Goal: Check status: Check status

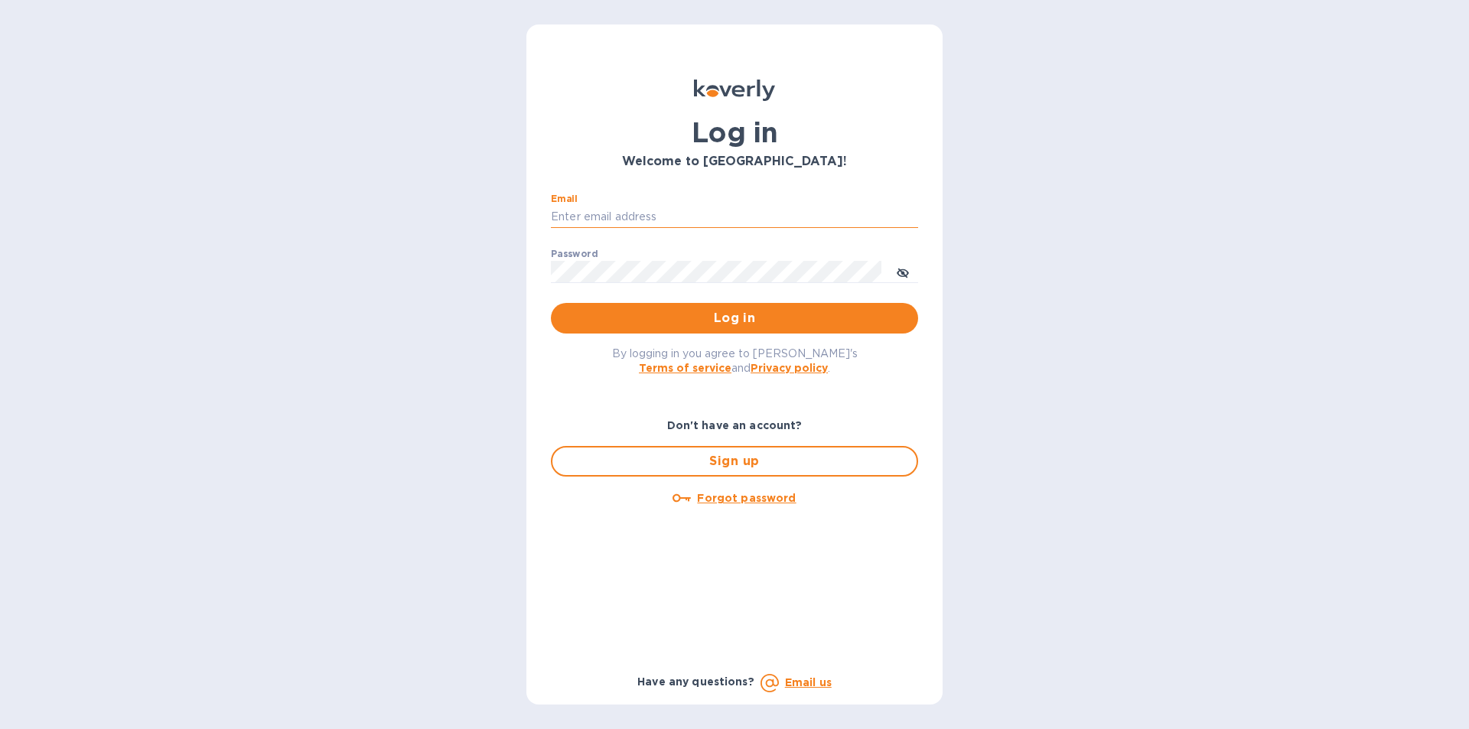
click at [594, 219] on input "Email" at bounding box center [734, 217] width 367 height 23
type input "[EMAIL_ADDRESS][DOMAIN_NAME]"
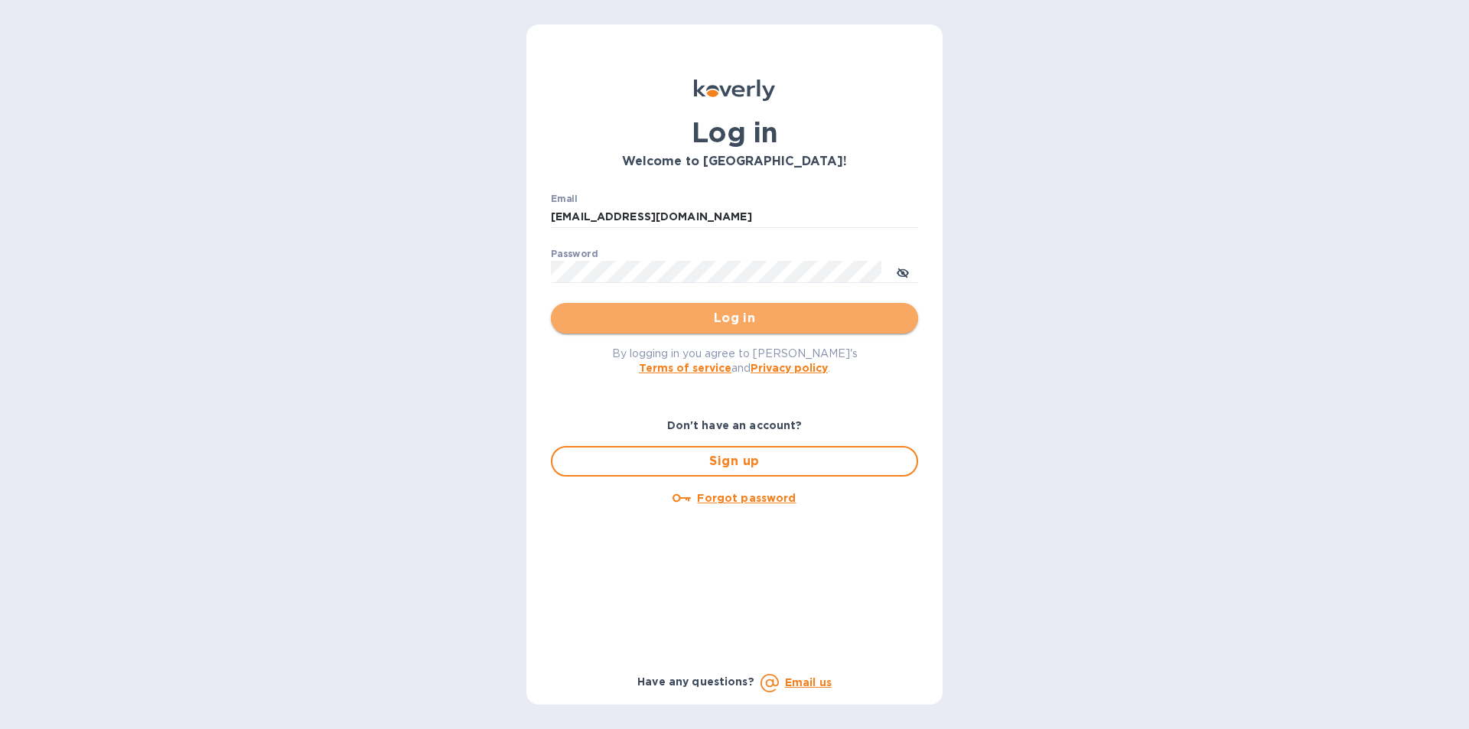
click at [743, 317] on span "Log in" at bounding box center [734, 318] width 343 height 18
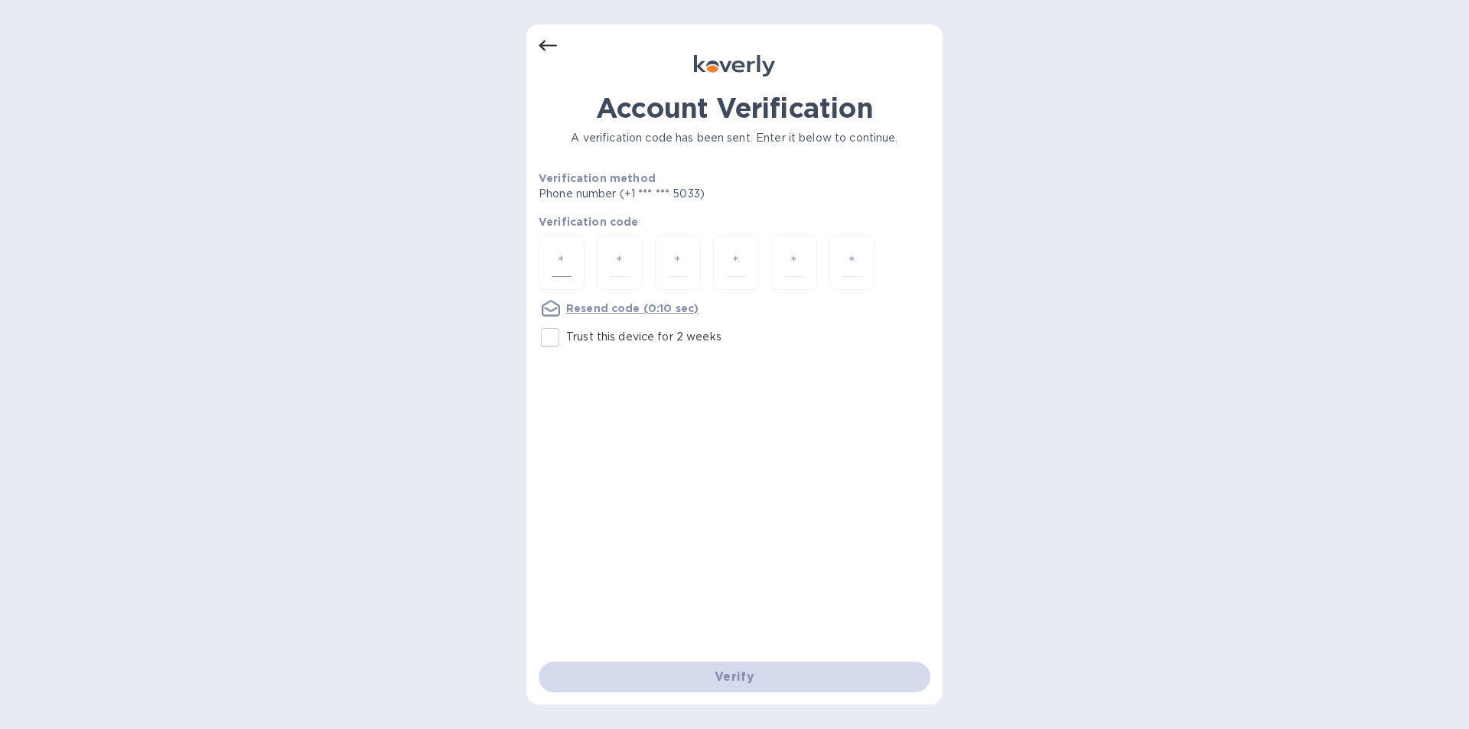
click at [566, 242] on div at bounding box center [561, 263] width 46 height 54
type input "3"
type input "8"
type input "4"
type input "2"
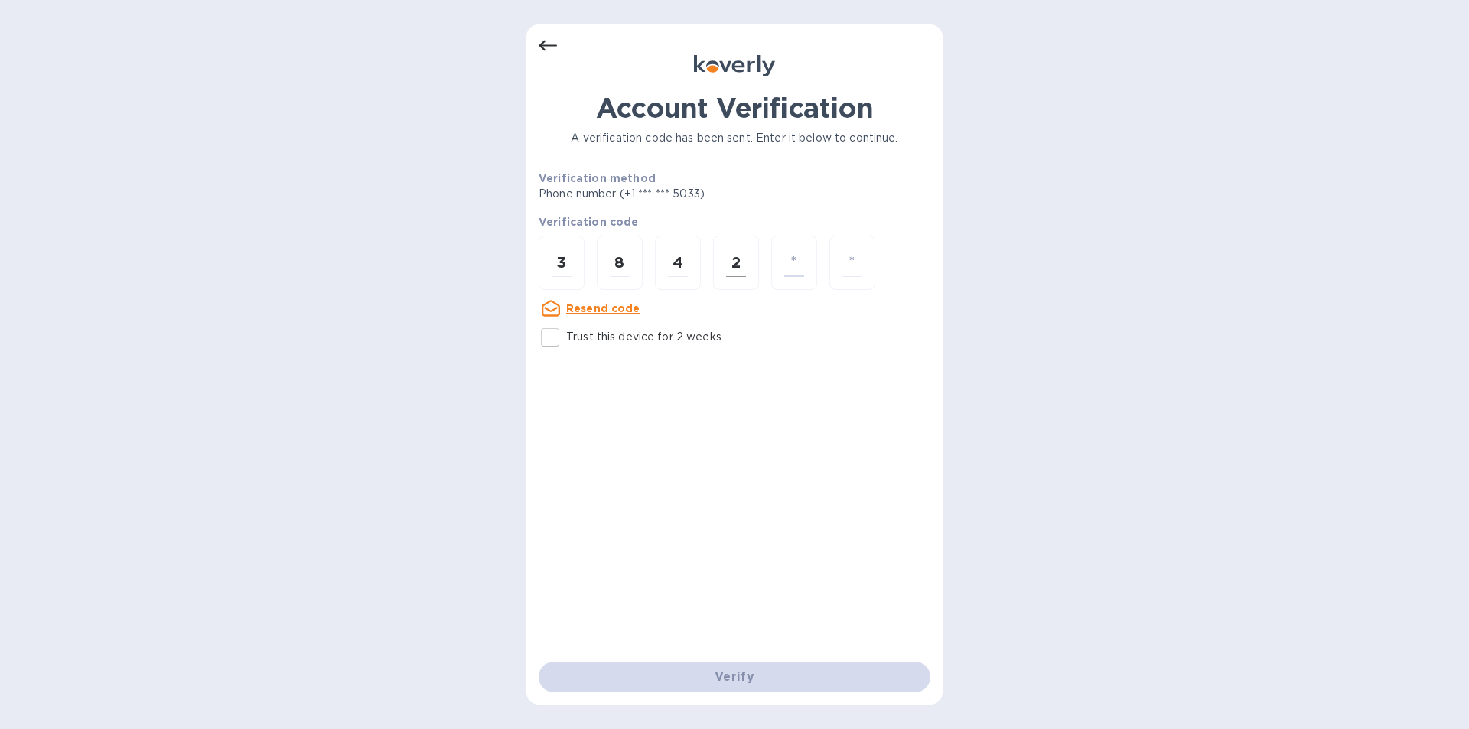
type input "4"
type input "5"
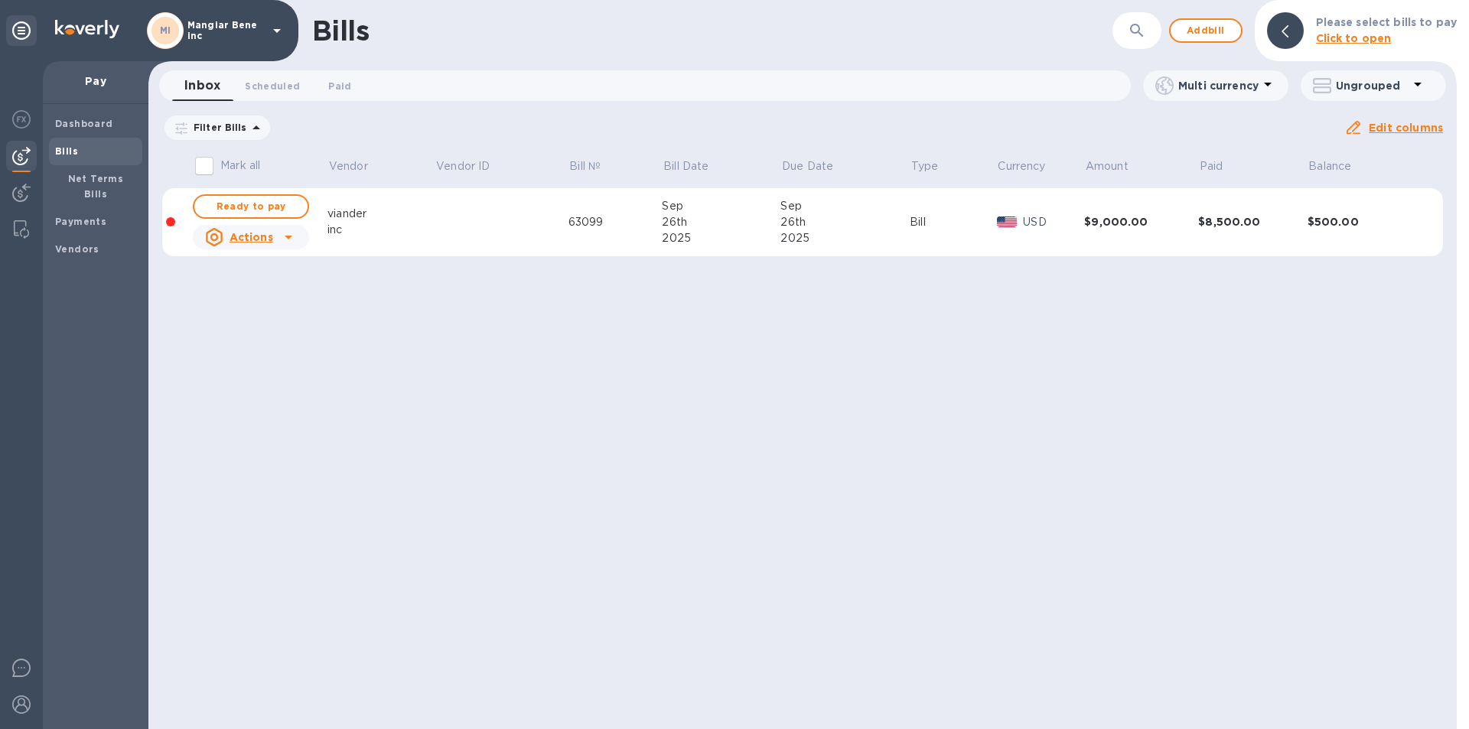
click at [278, 33] on icon at bounding box center [277, 30] width 18 height 18
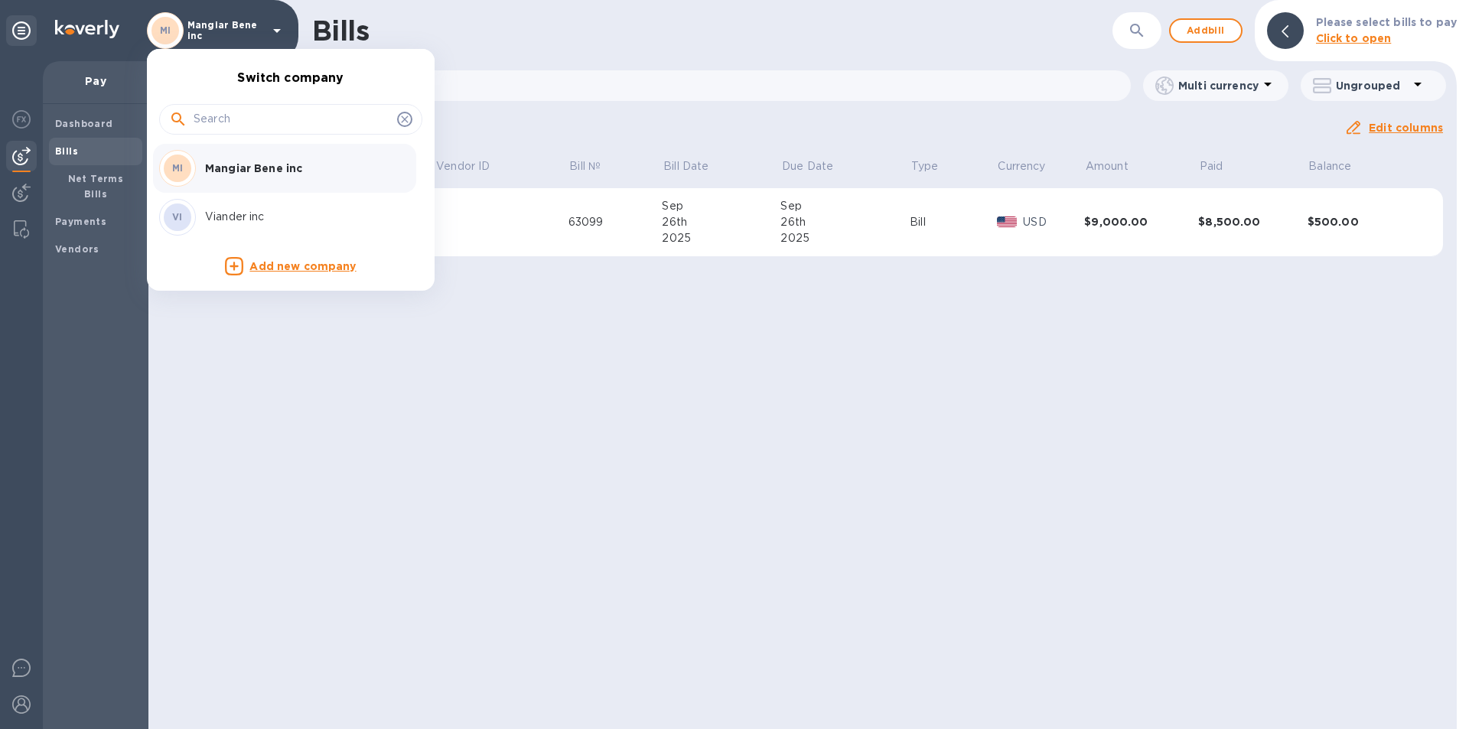
click at [261, 215] on p "Viander inc" at bounding box center [301, 217] width 193 height 16
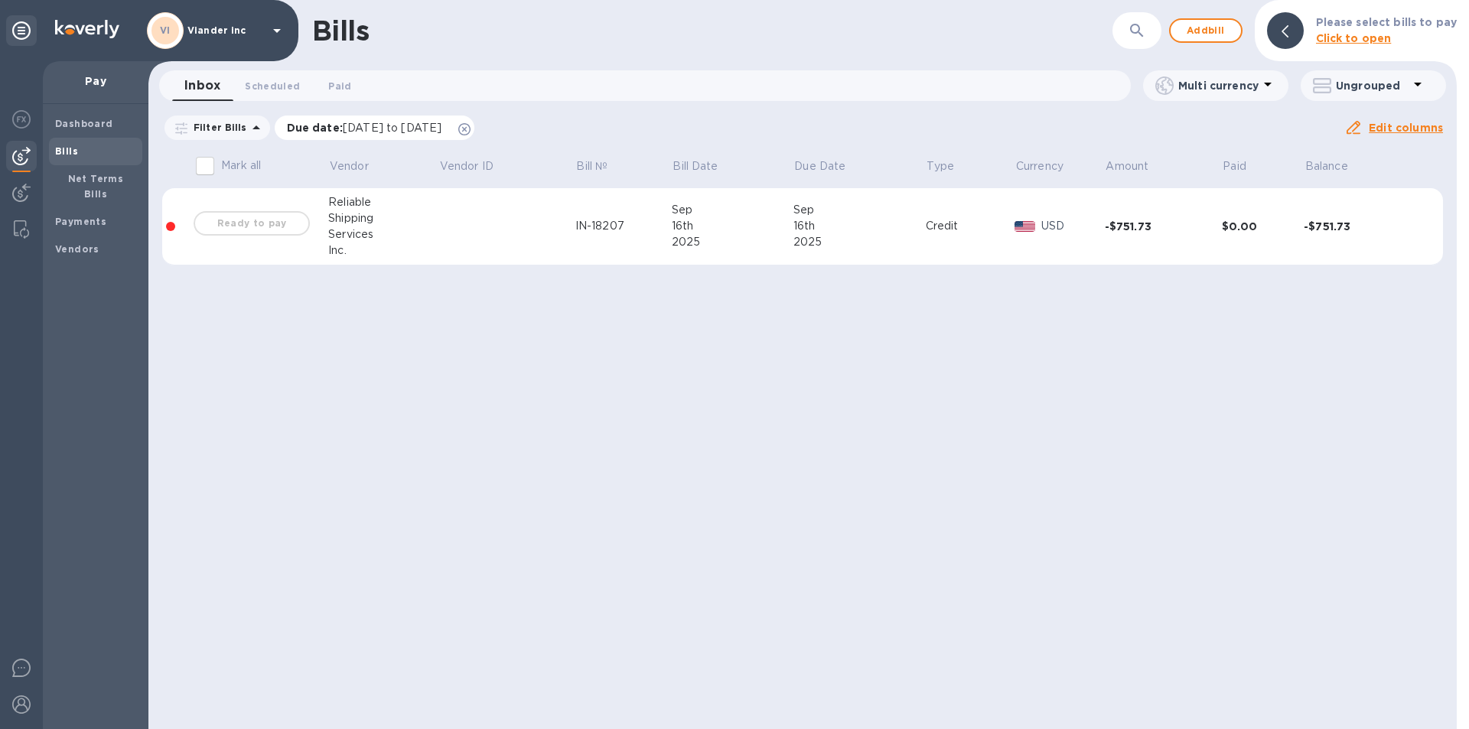
click at [470, 129] on icon at bounding box center [464, 129] width 12 height 12
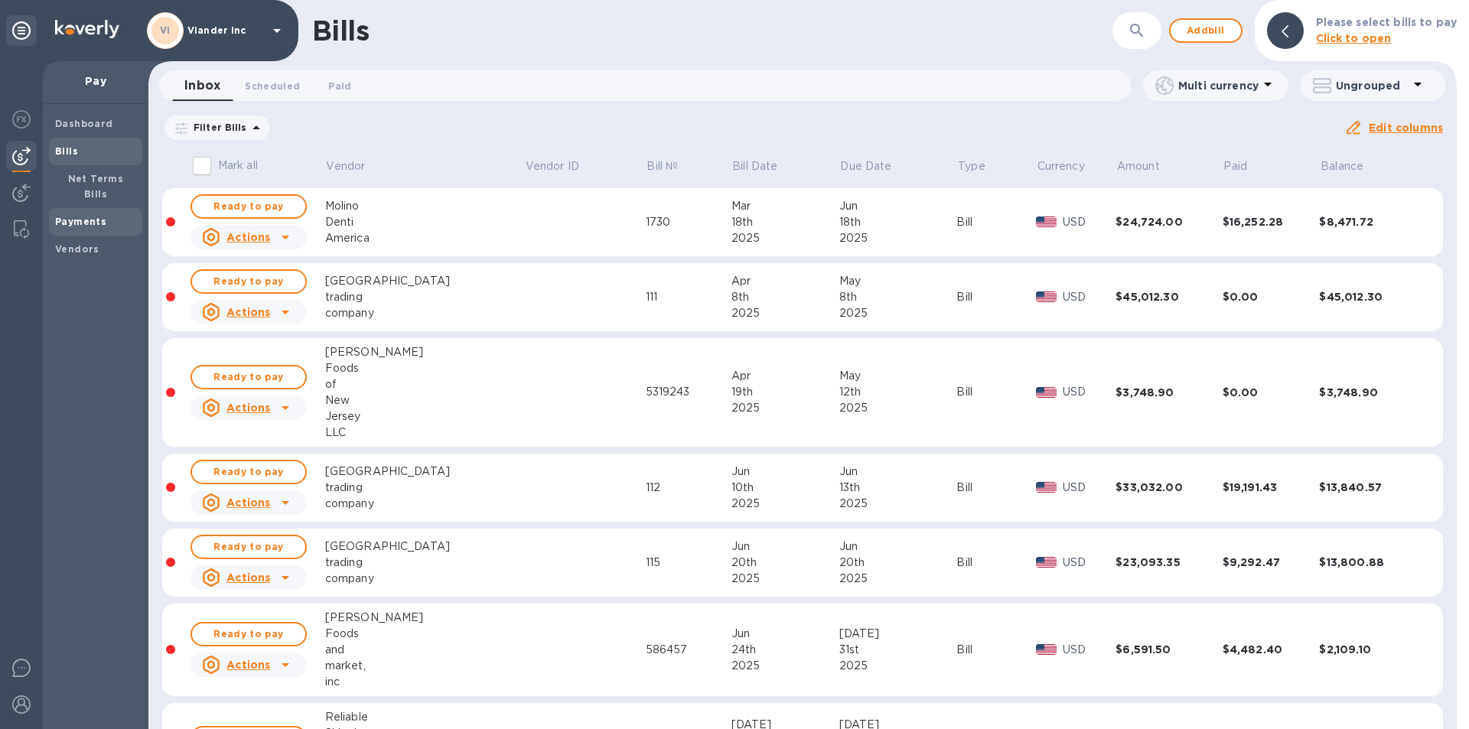
click at [93, 216] on b "Payments" at bounding box center [80, 221] width 51 height 11
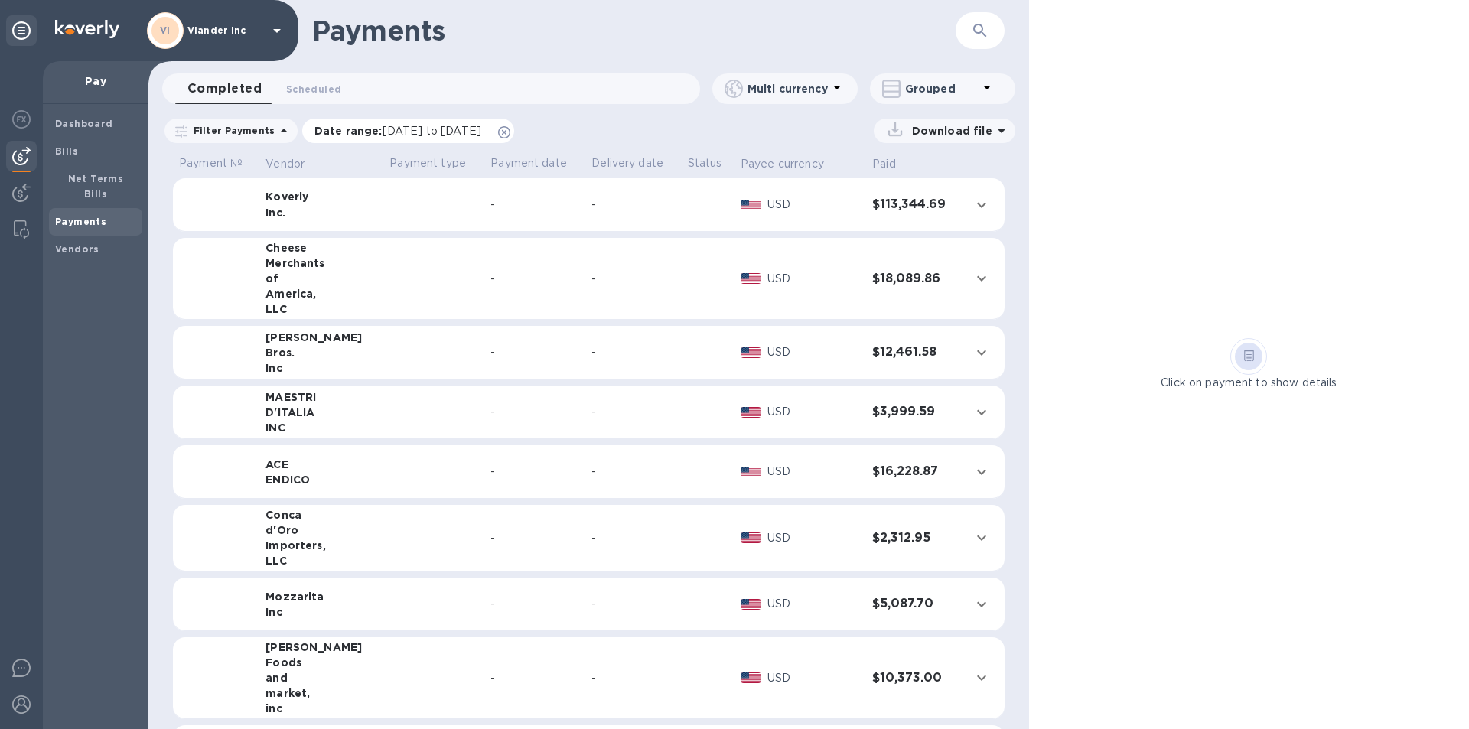
click at [400, 133] on span "08/30/2025 to 10/01/2025" at bounding box center [431, 131] width 99 height 12
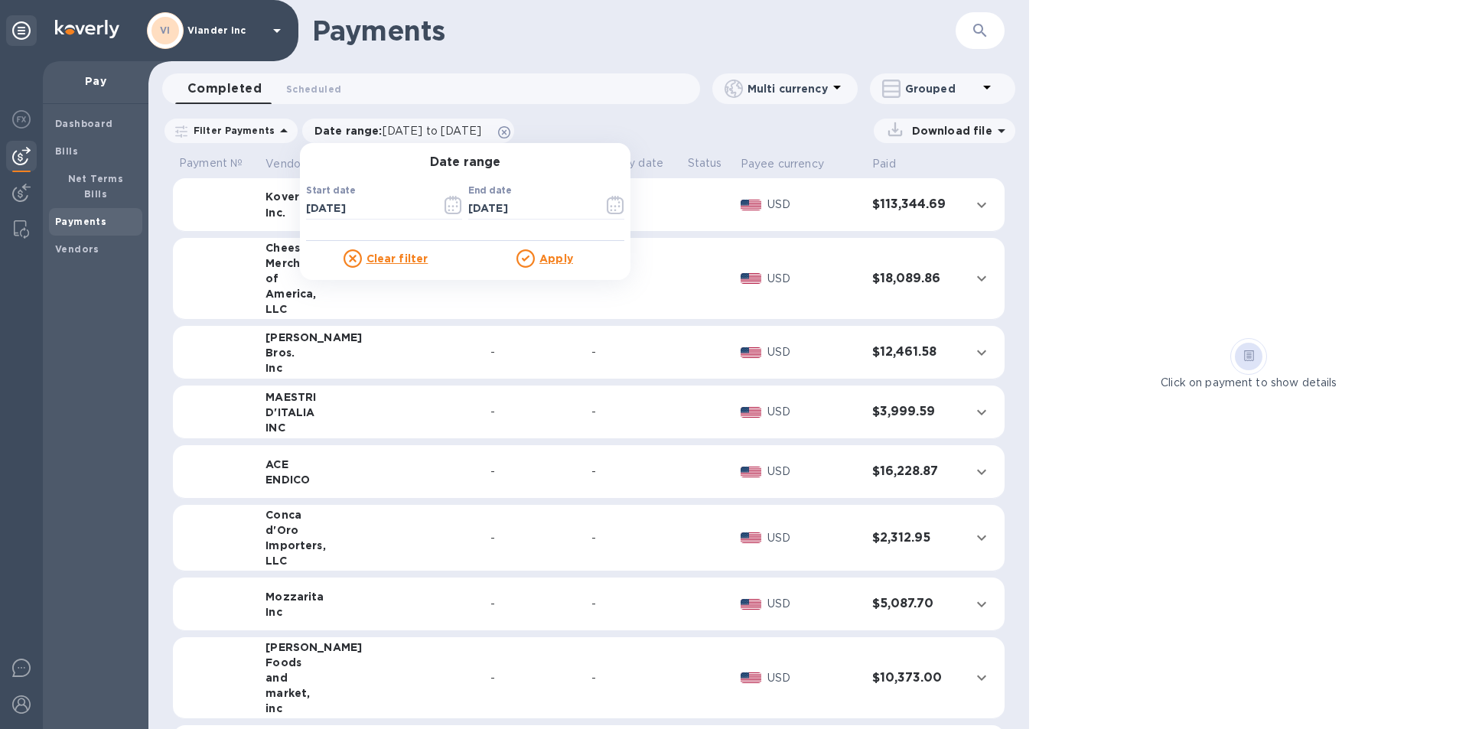
click at [548, 255] on u "Apply" at bounding box center [556, 258] width 34 height 12
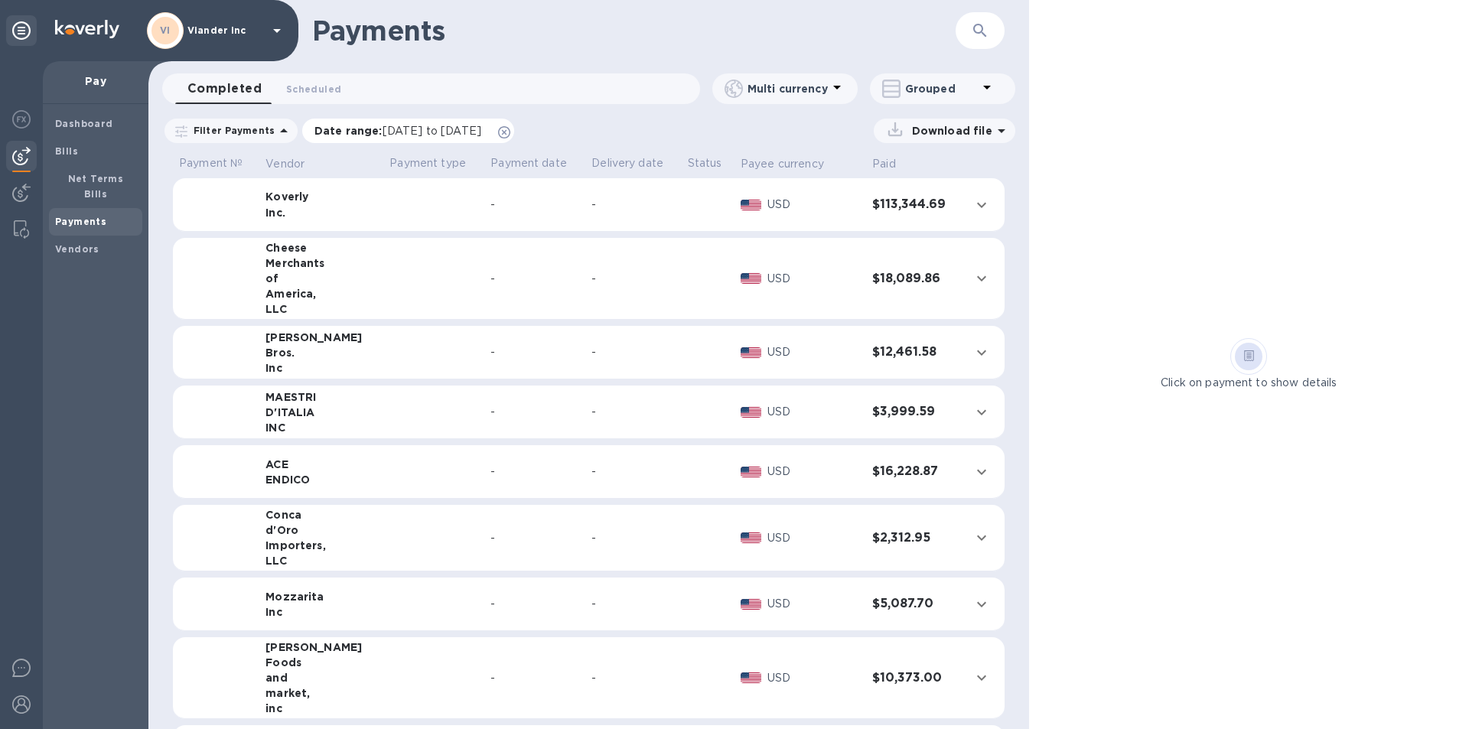
click at [414, 134] on span "08/30/2025 to 10/01/2025" at bounding box center [431, 131] width 99 height 12
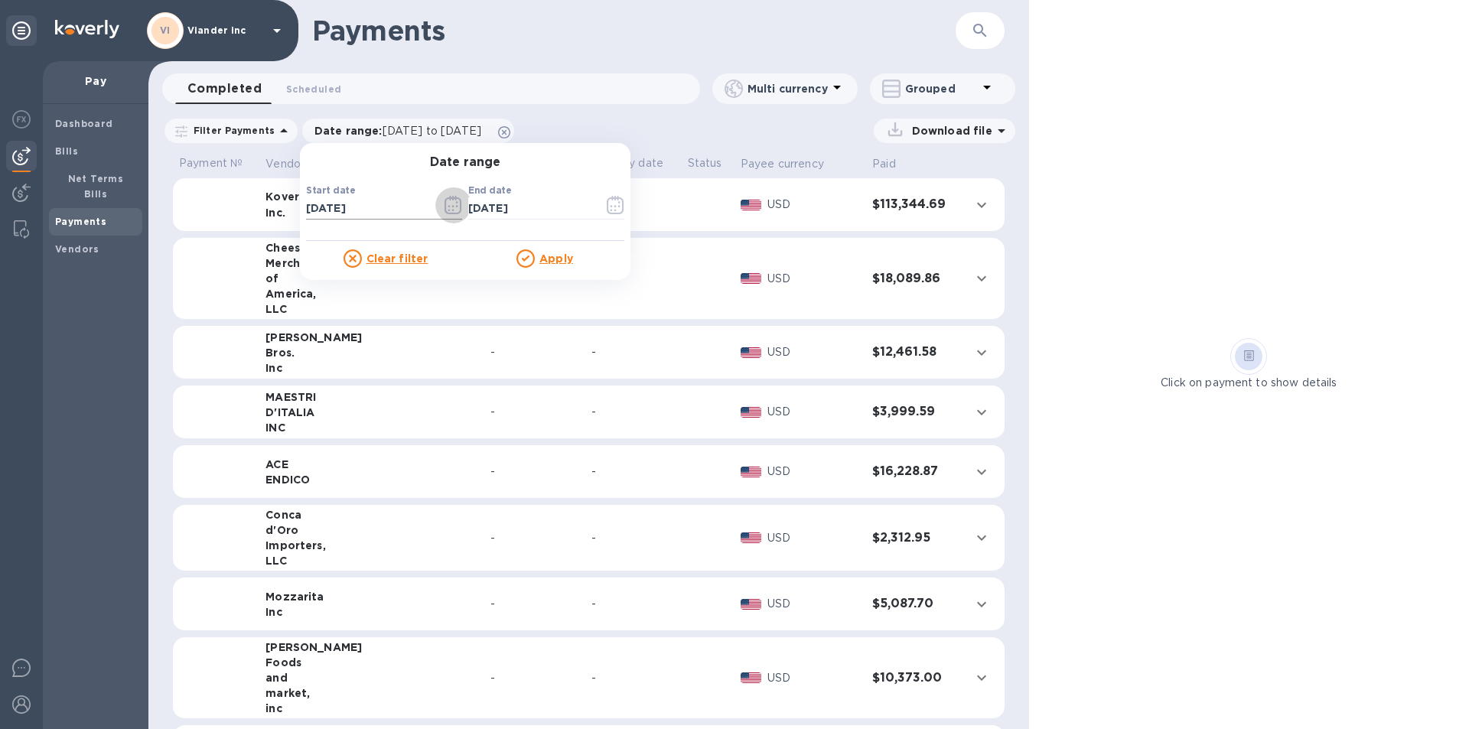
click at [447, 206] on icon "button" at bounding box center [448, 207] width 2 height 2
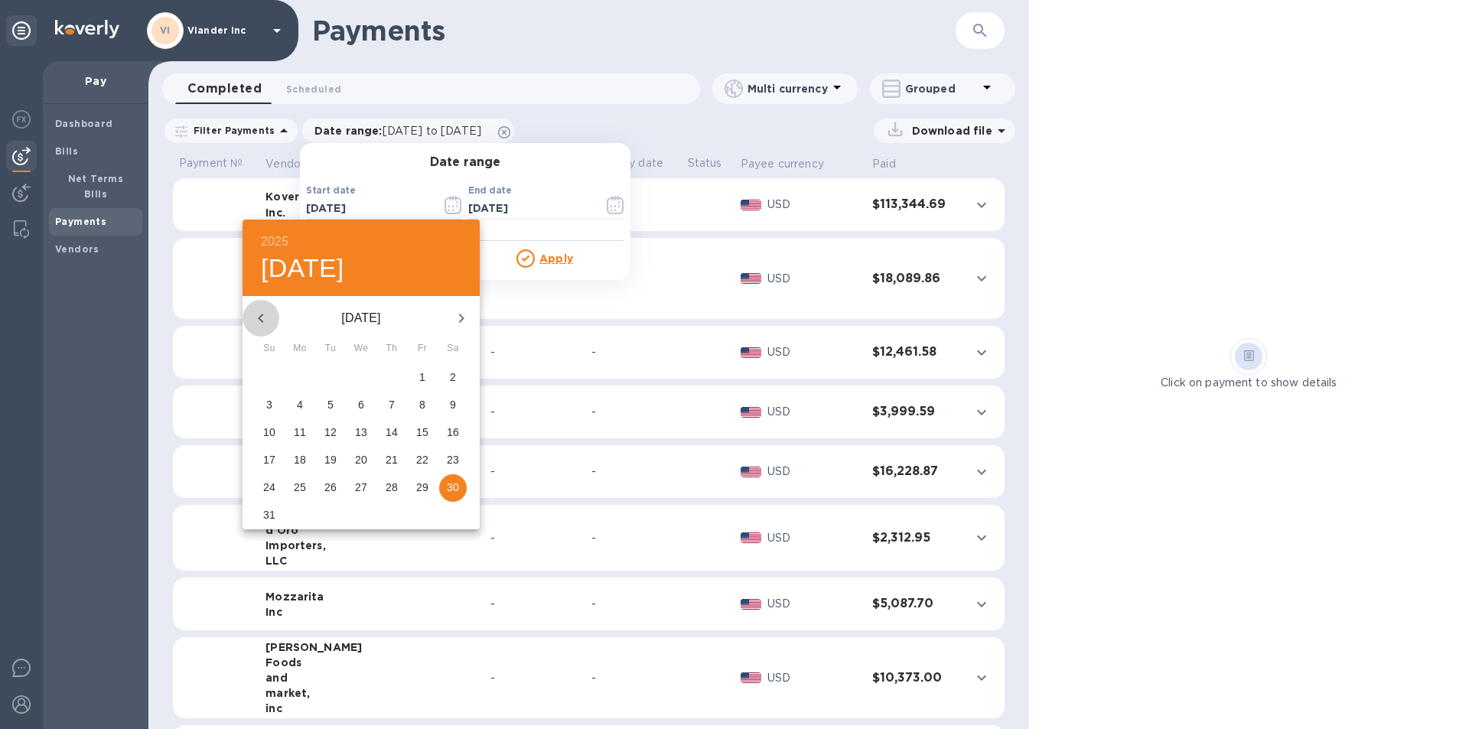
click at [264, 313] on icon "button" at bounding box center [261, 318] width 18 height 18
click at [329, 372] on p "1" at bounding box center [330, 376] width 6 height 15
type input "07/01/2025"
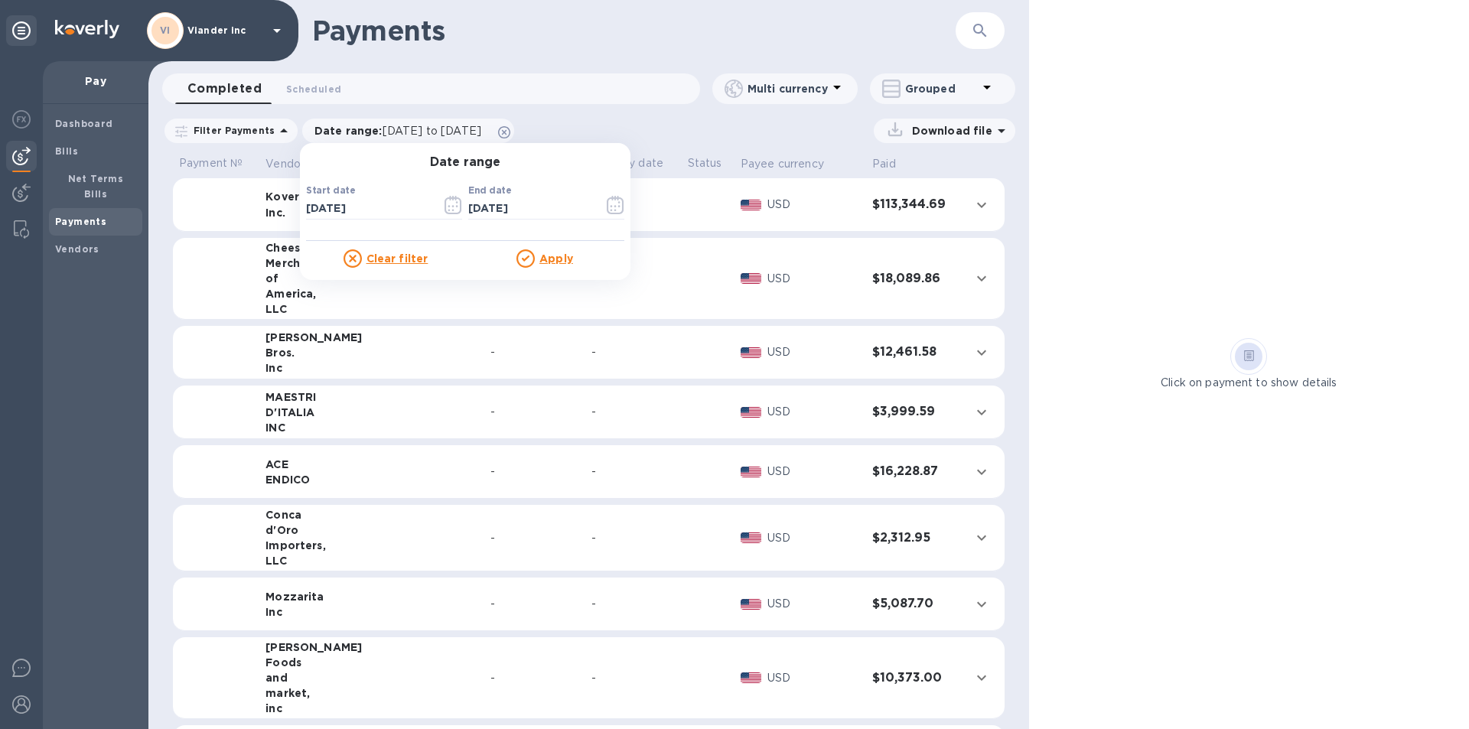
click at [543, 259] on u "Apply" at bounding box center [556, 258] width 34 height 12
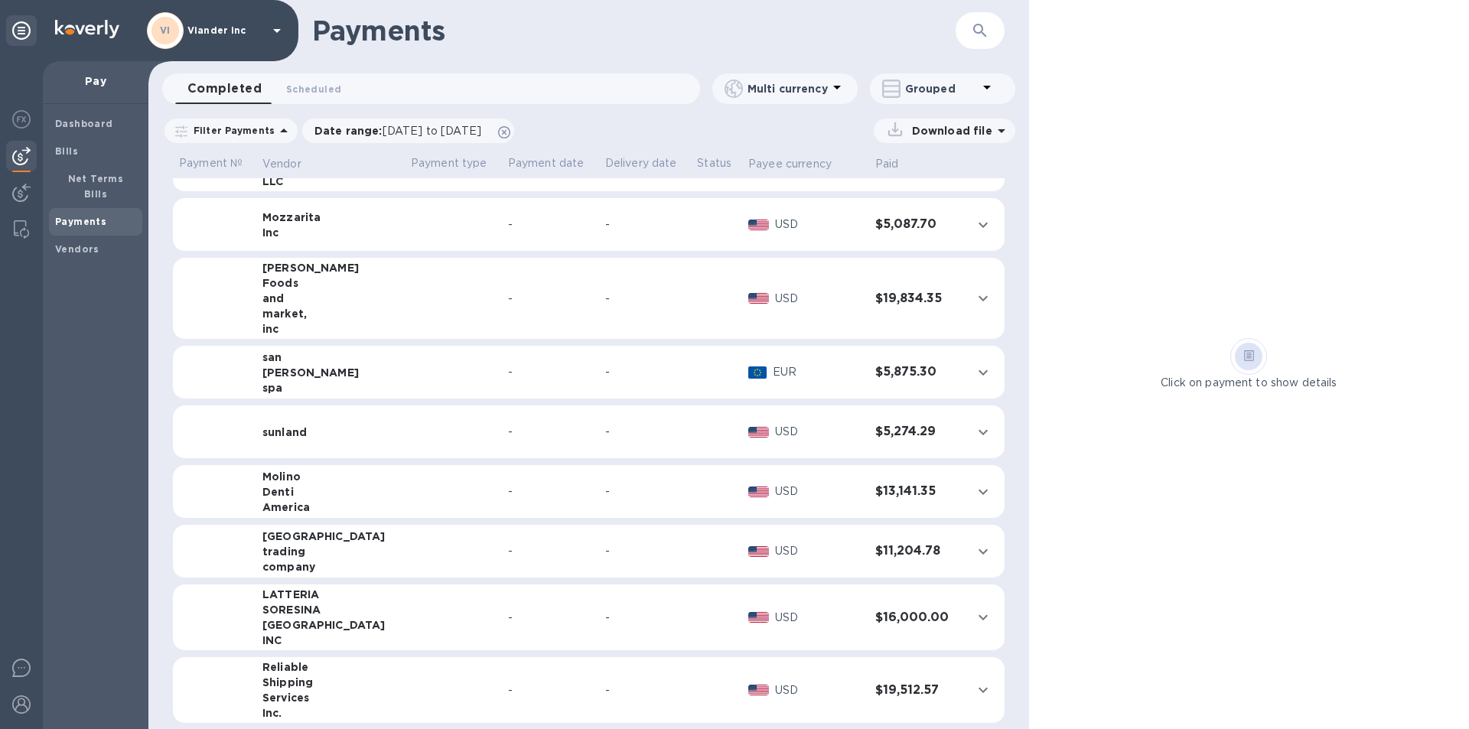
scroll to position [388, 0]
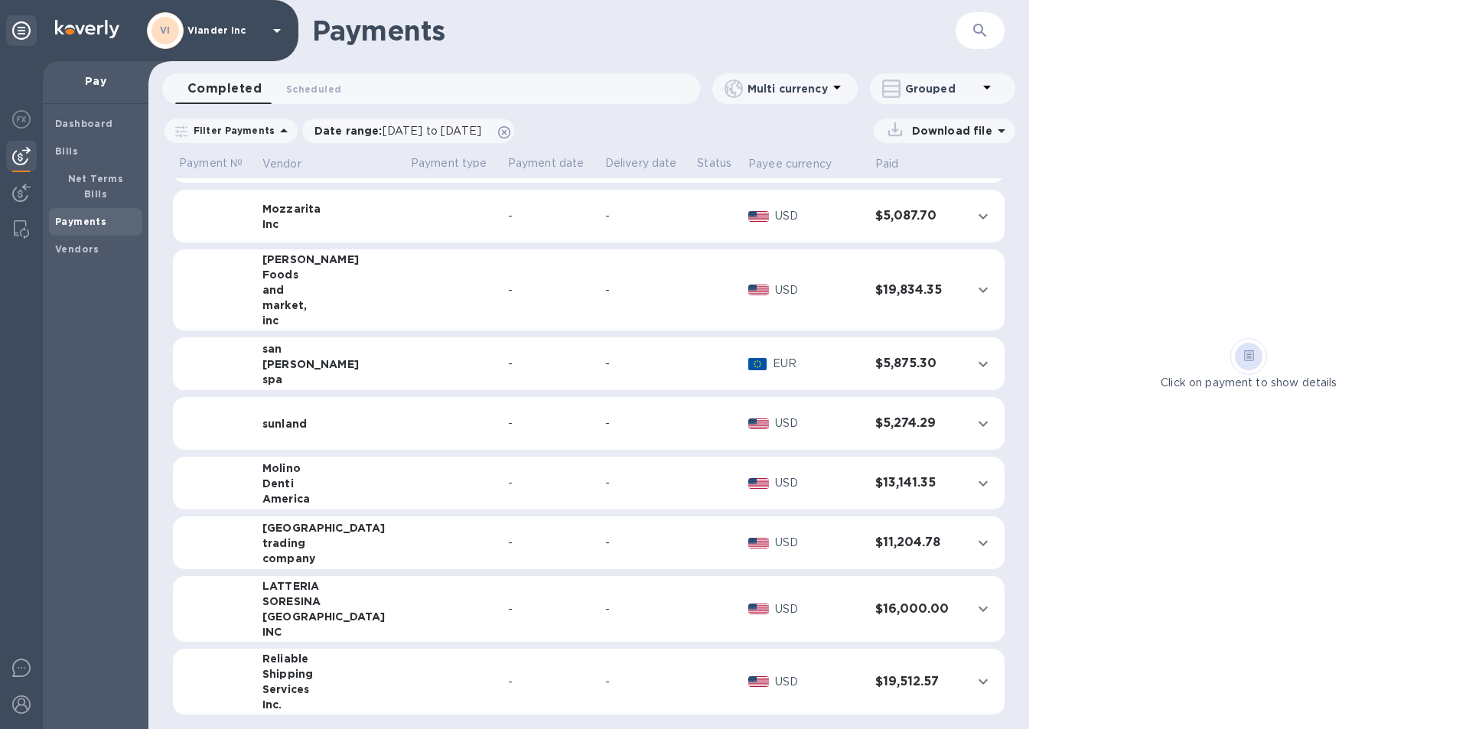
click at [405, 673] on td at bounding box center [453, 682] width 97 height 67
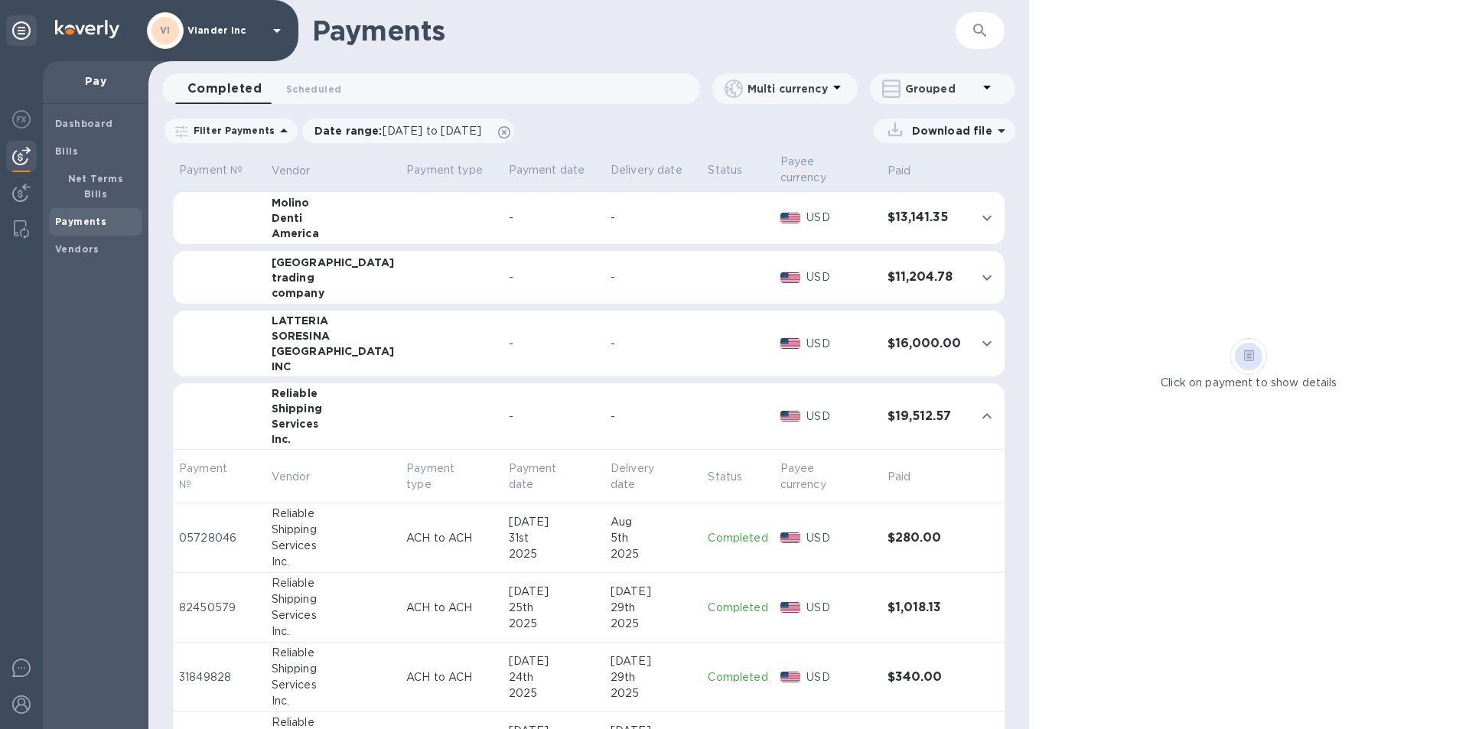
scroll to position [694, 0]
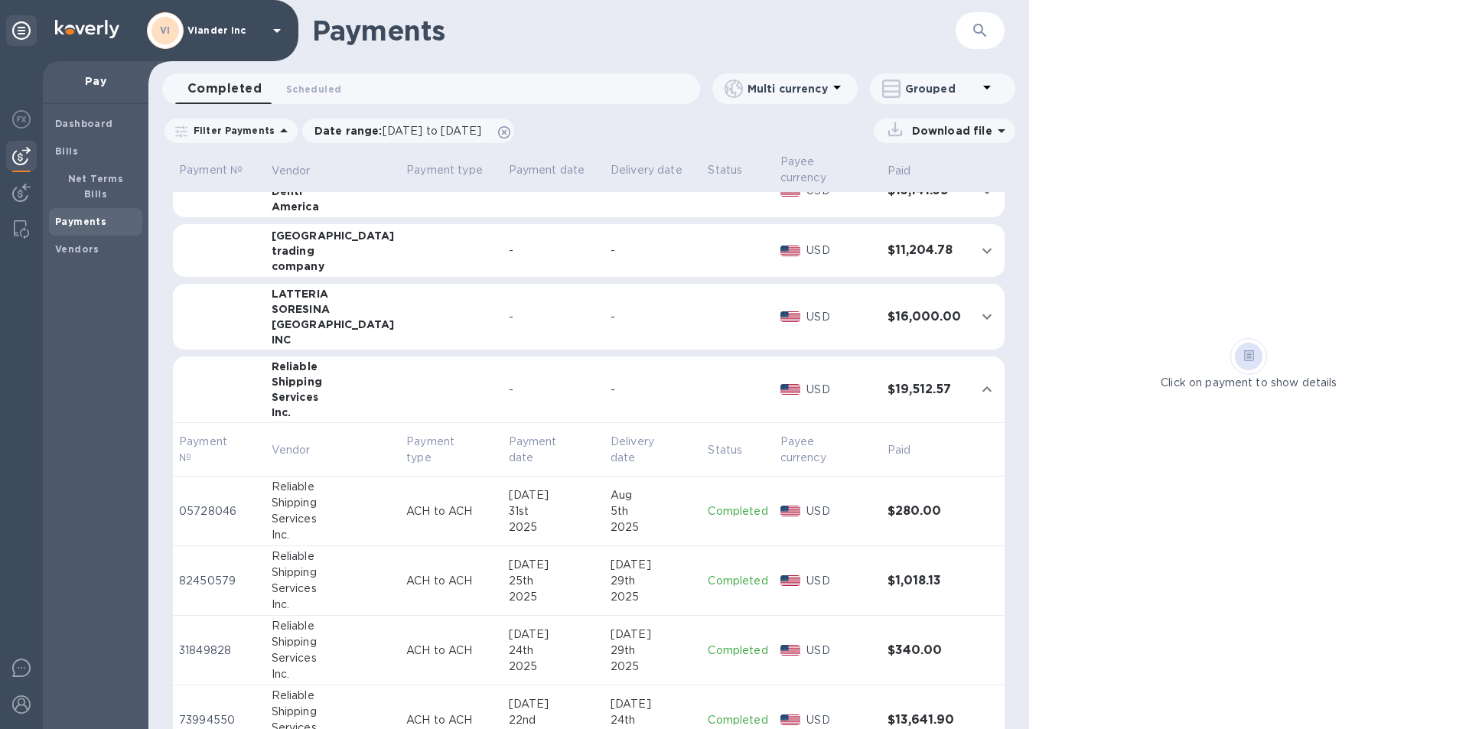
click at [713, 503] on p "Completed" at bounding box center [738, 511] width 60 height 16
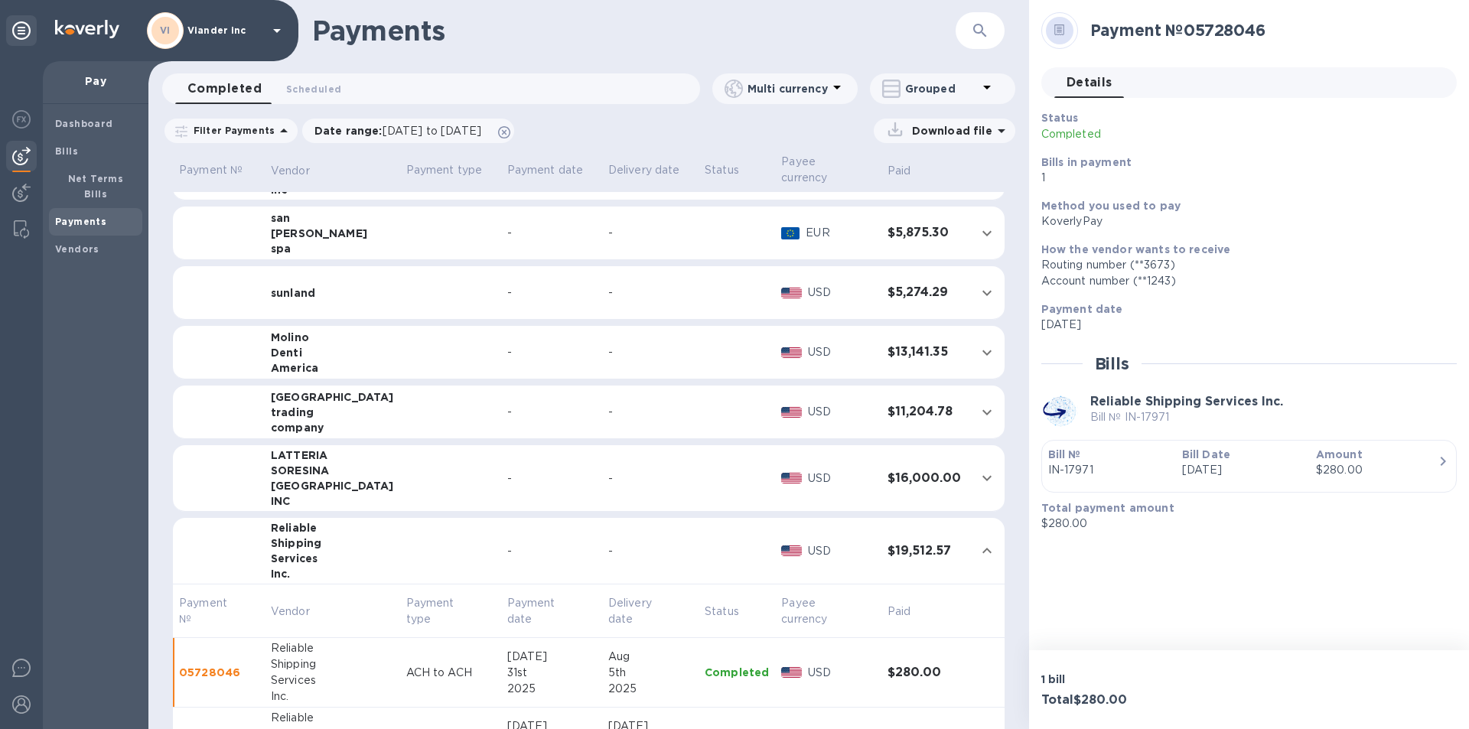
scroll to position [915, 0]
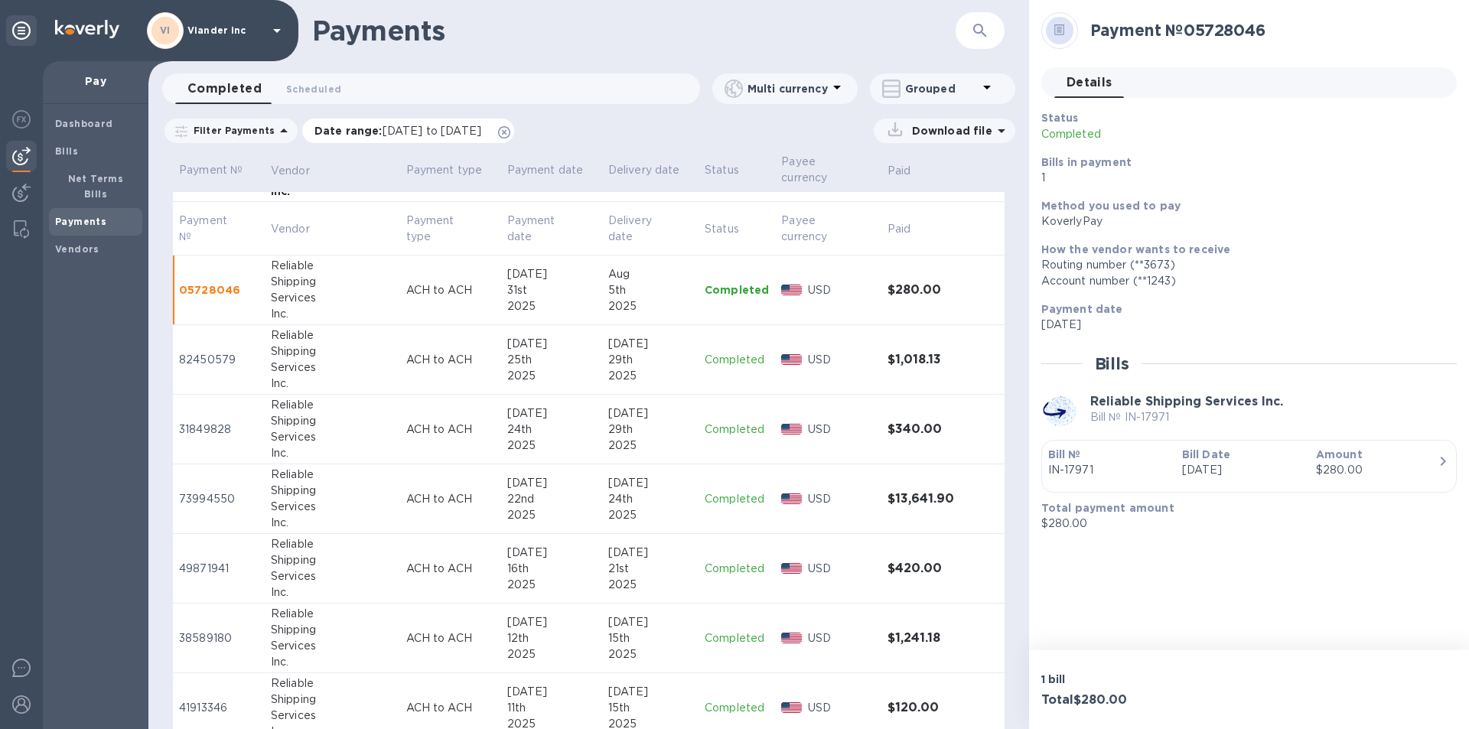
click at [413, 132] on span "07/01/2025 to 10/01/2025" at bounding box center [431, 131] width 99 height 12
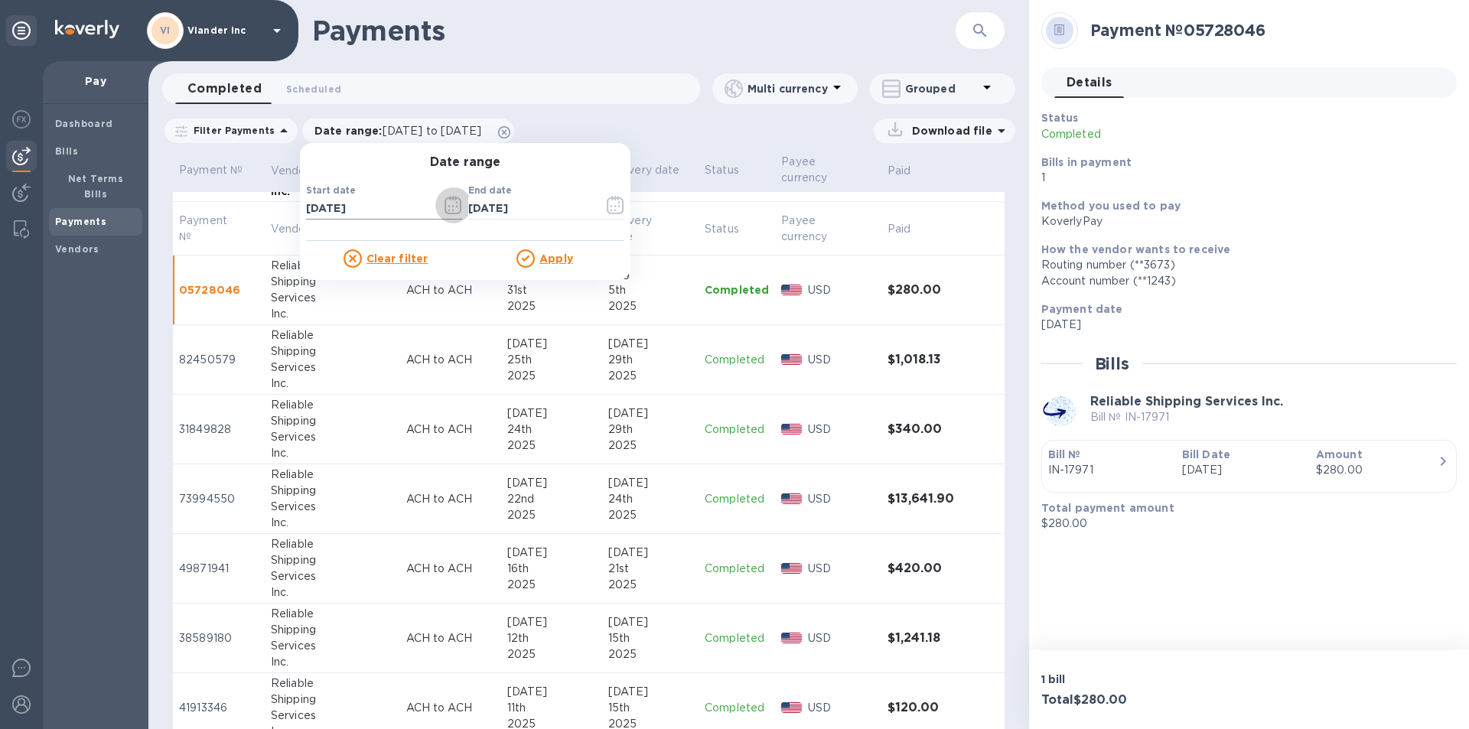
click at [447, 207] on icon "button" at bounding box center [448, 207] width 2 height 2
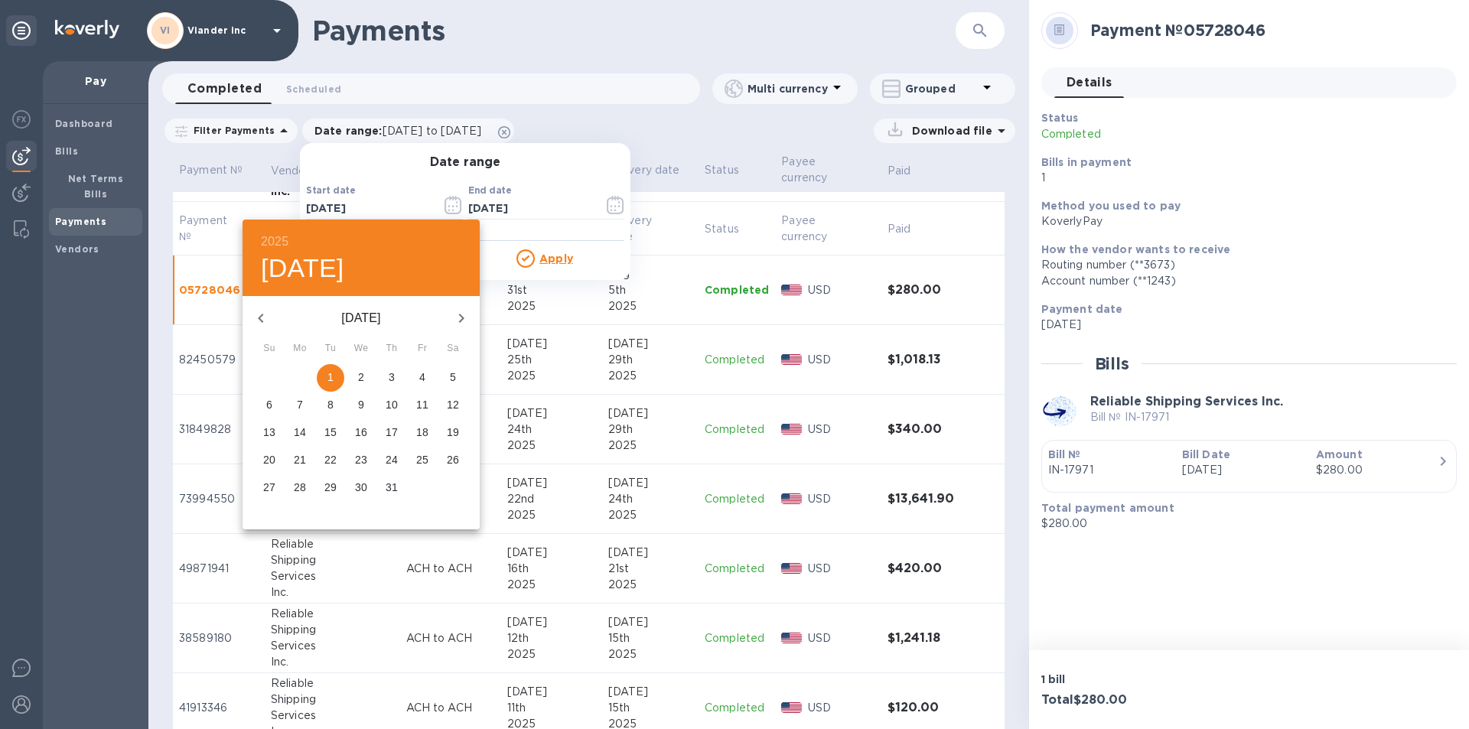
click at [260, 316] on icon "button" at bounding box center [260, 318] width 5 height 9
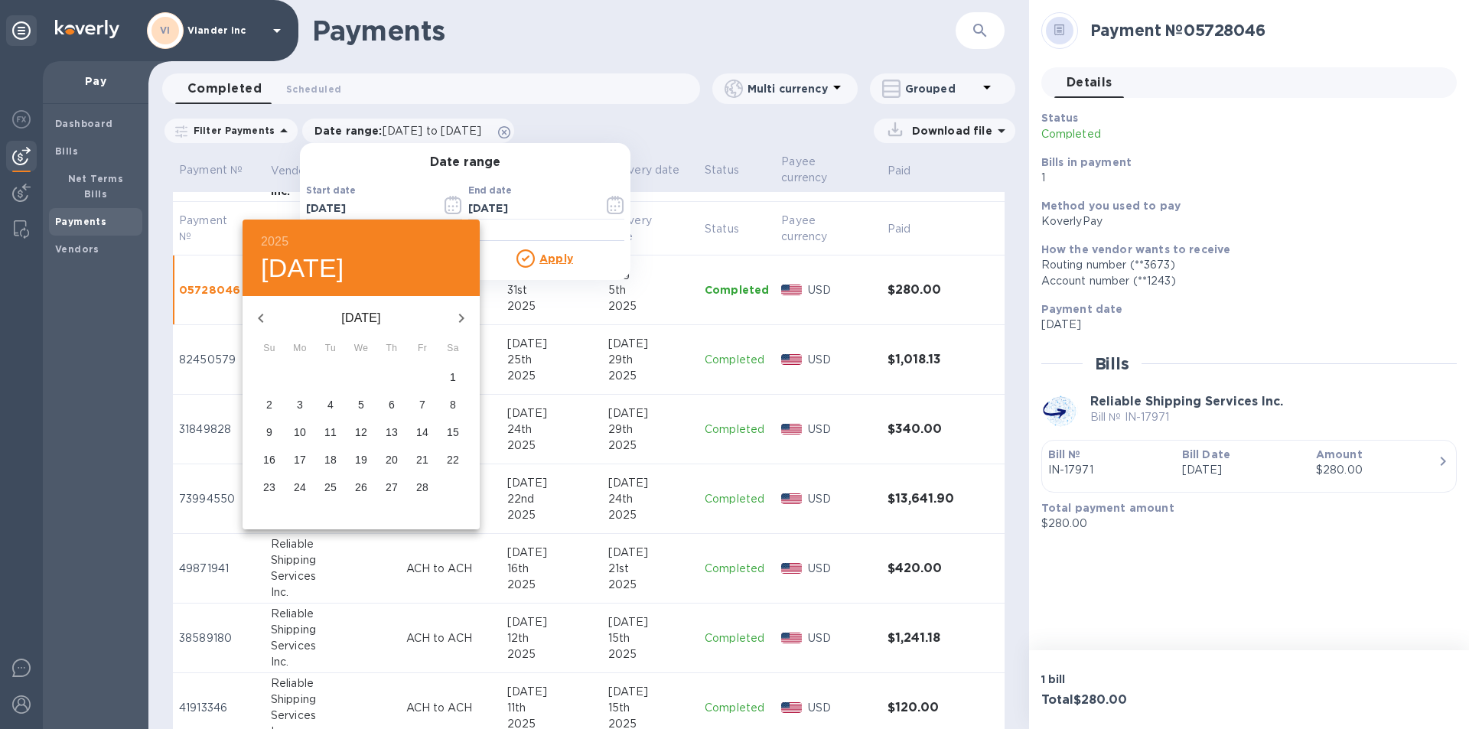
click at [260, 316] on icon "button" at bounding box center [260, 318] width 5 height 9
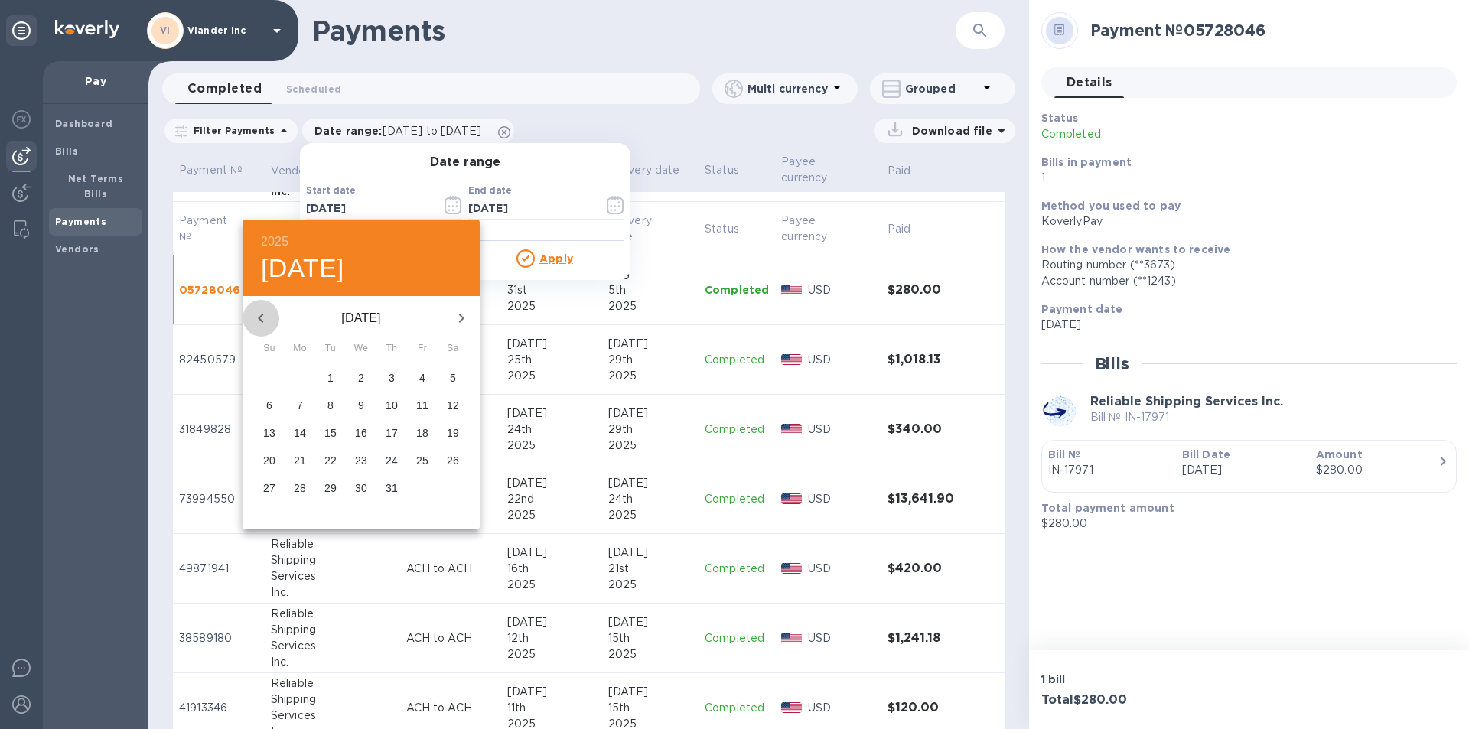
click at [260, 316] on icon "button" at bounding box center [260, 318] width 5 height 9
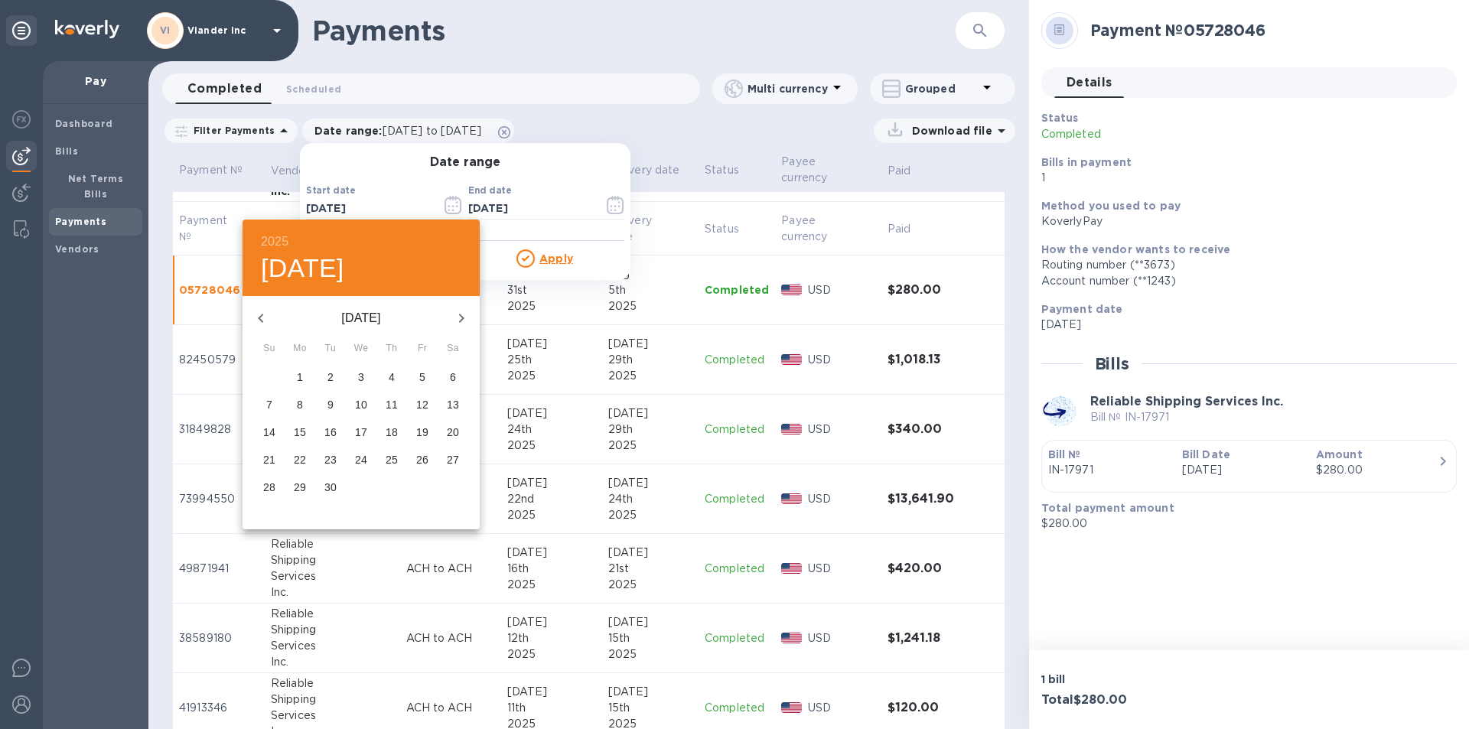
click at [260, 316] on icon "button" at bounding box center [260, 318] width 5 height 9
click at [421, 372] on p "1" at bounding box center [422, 376] width 6 height 15
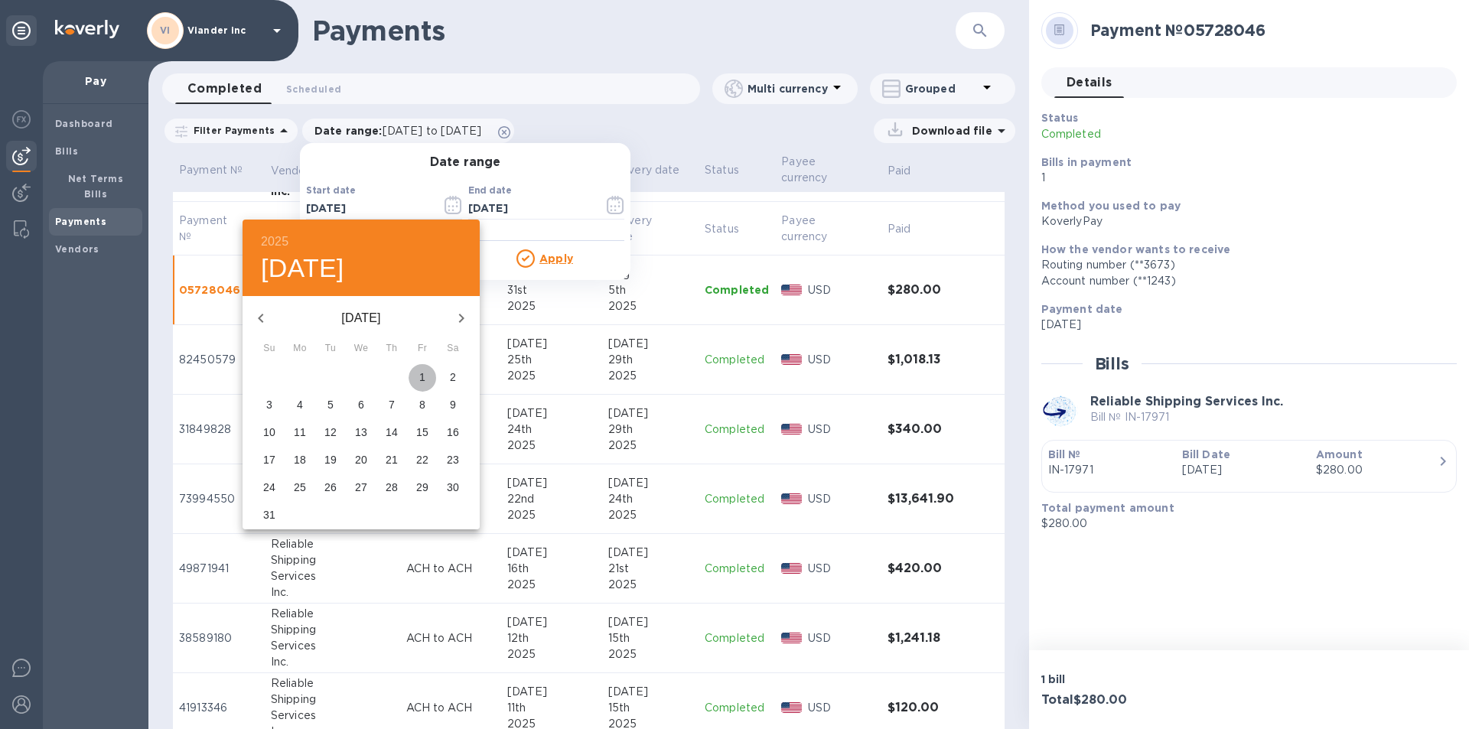
type input "12/01/2023"
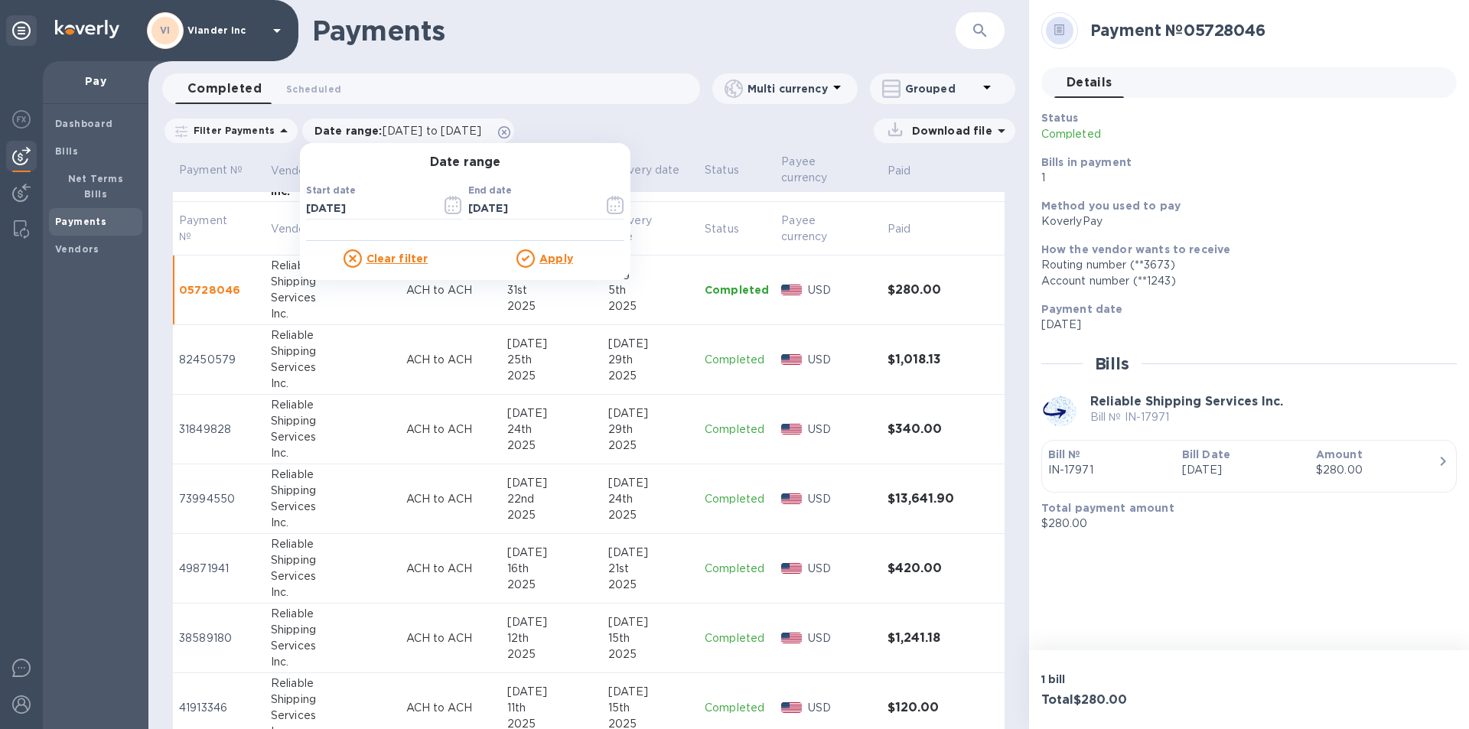
click at [544, 255] on u "Apply" at bounding box center [556, 258] width 34 height 12
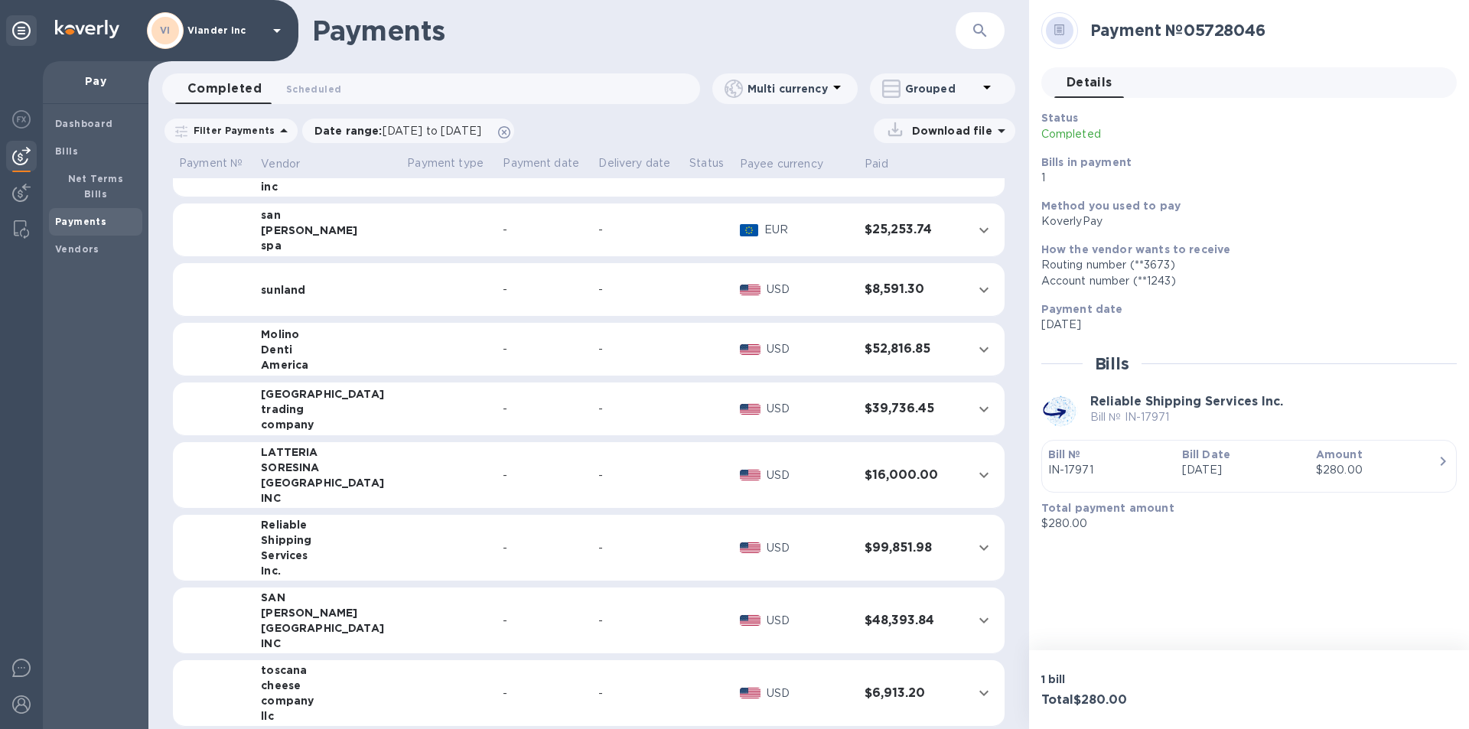
scroll to position [535, 0]
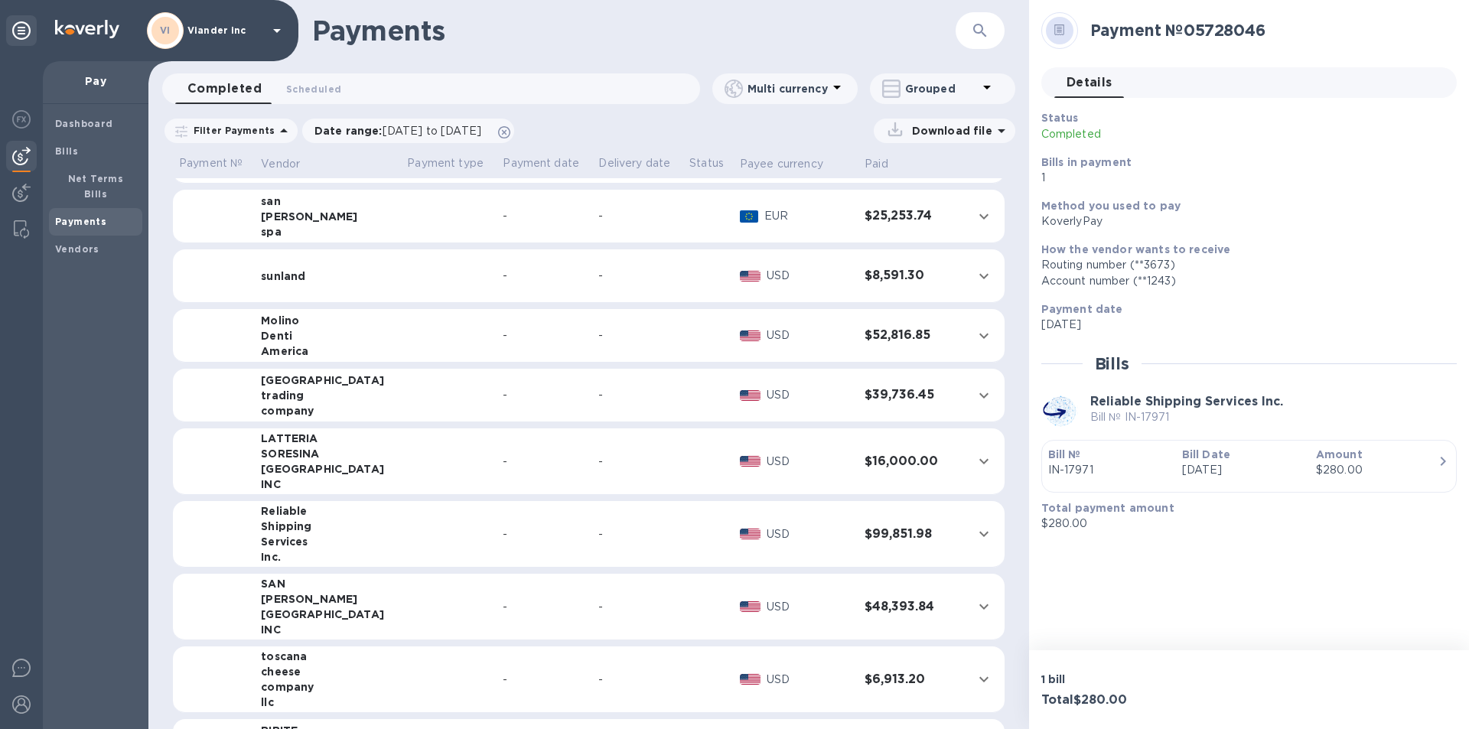
click at [359, 525] on div "Shipping" at bounding box center [328, 526] width 134 height 15
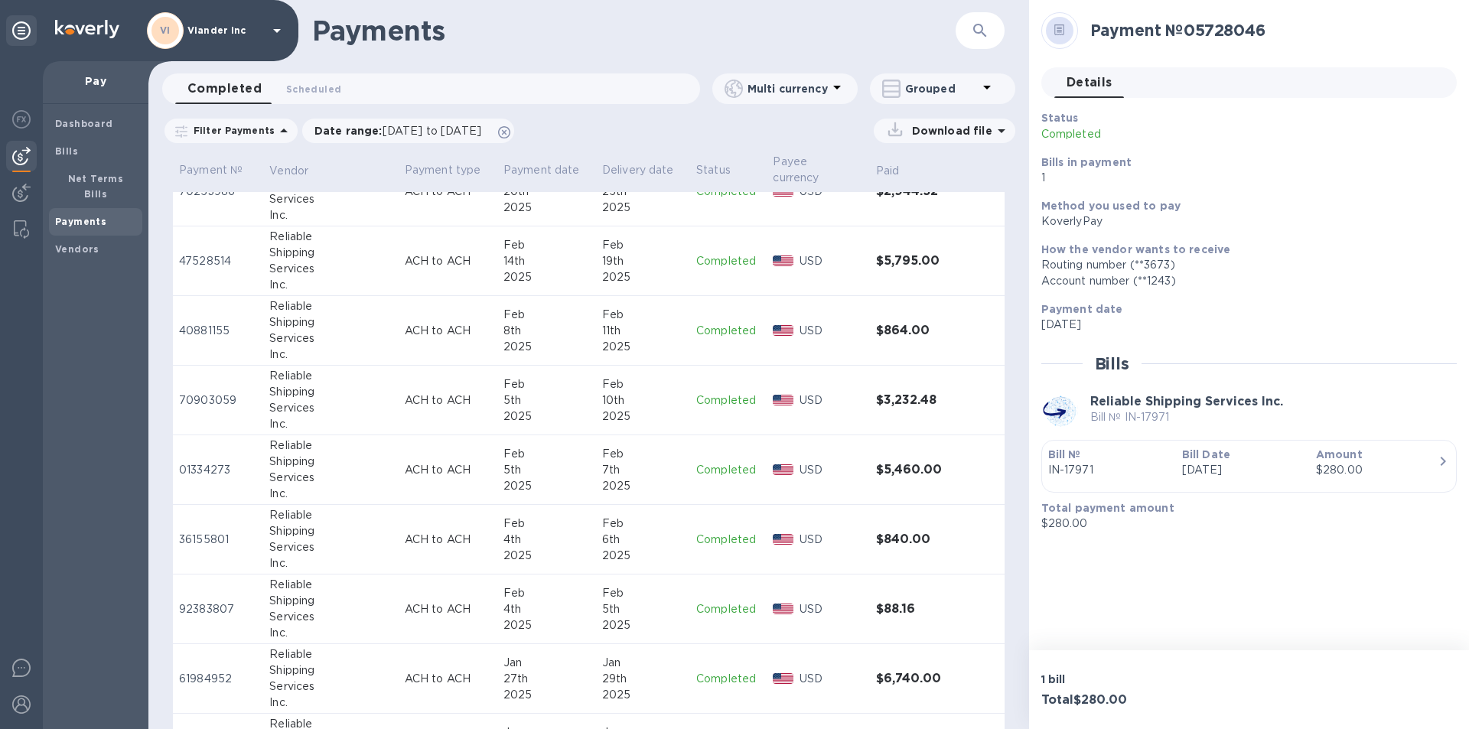
scroll to position [3150, 0]
